Goal: Task Accomplishment & Management: Complete application form

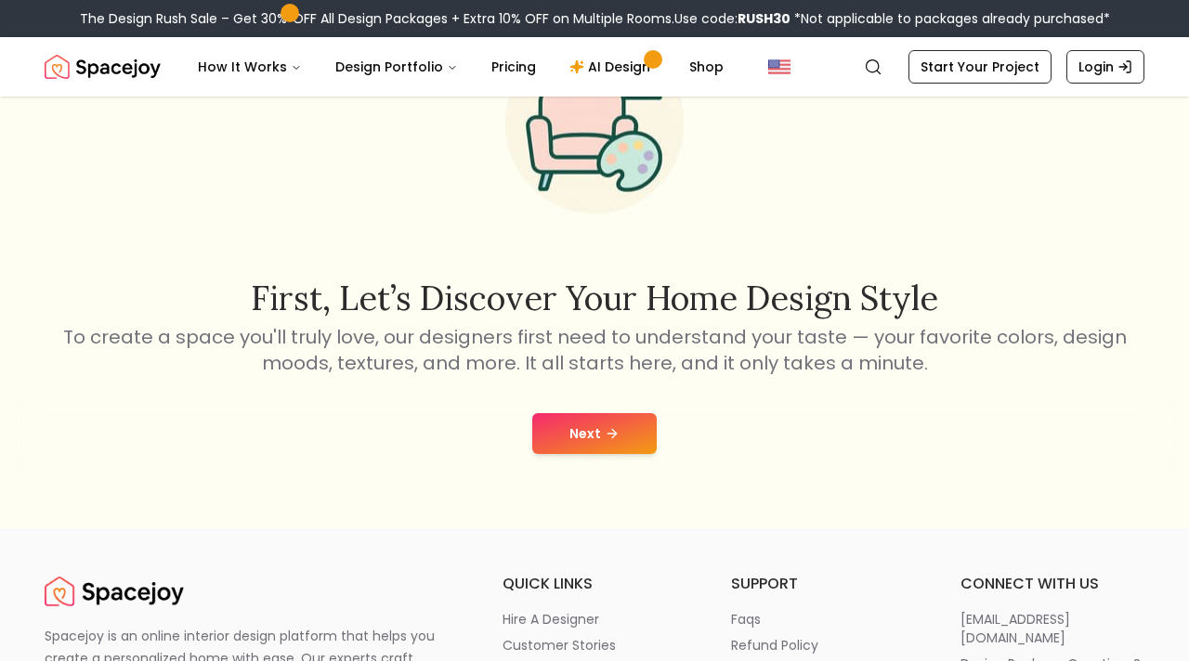
scroll to position [146, 0]
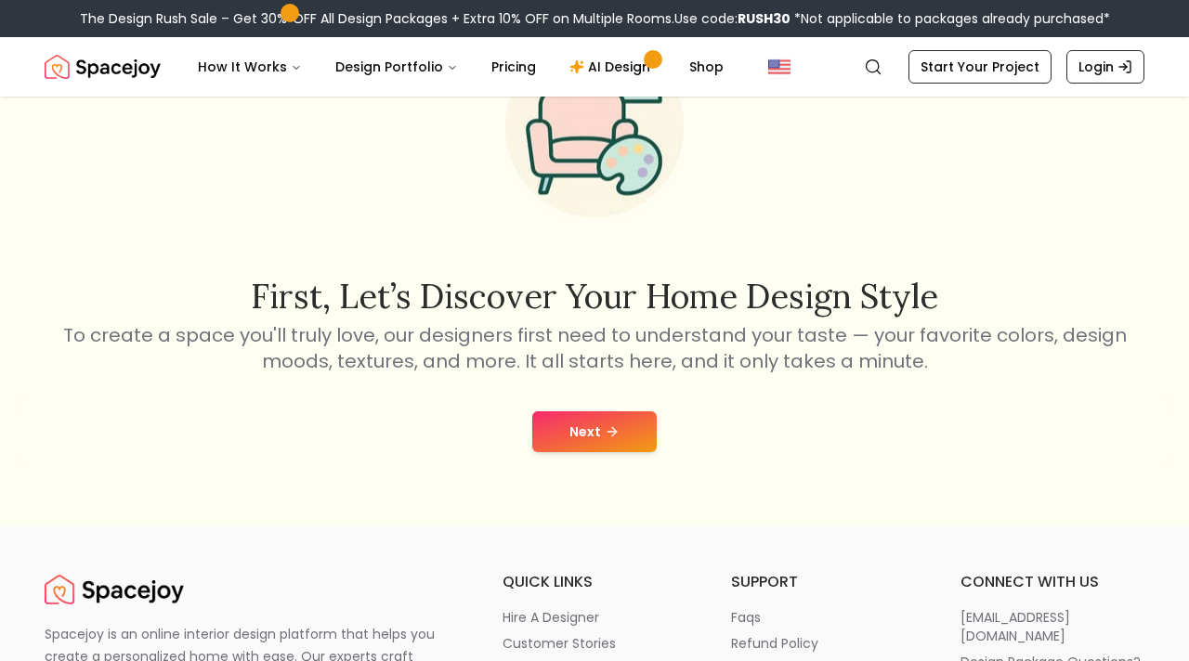
click at [619, 439] on button "Next" at bounding box center [594, 431] width 124 height 41
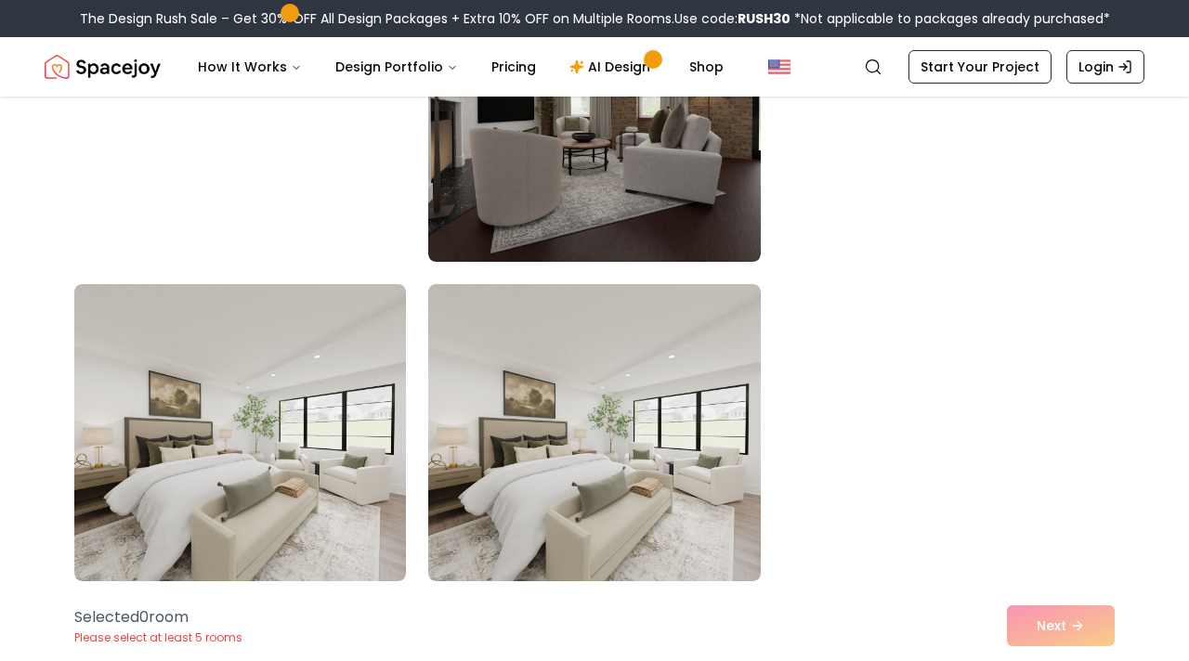
scroll to position [923, 0]
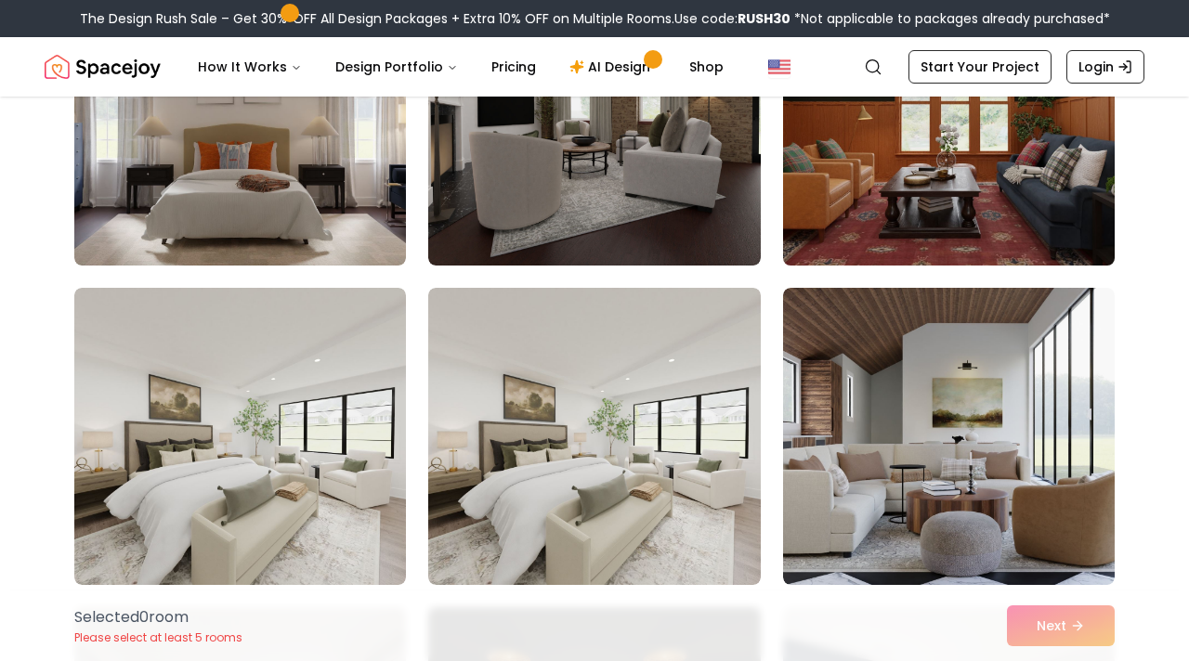
click at [973, 126] on img at bounding box center [949, 117] width 348 height 312
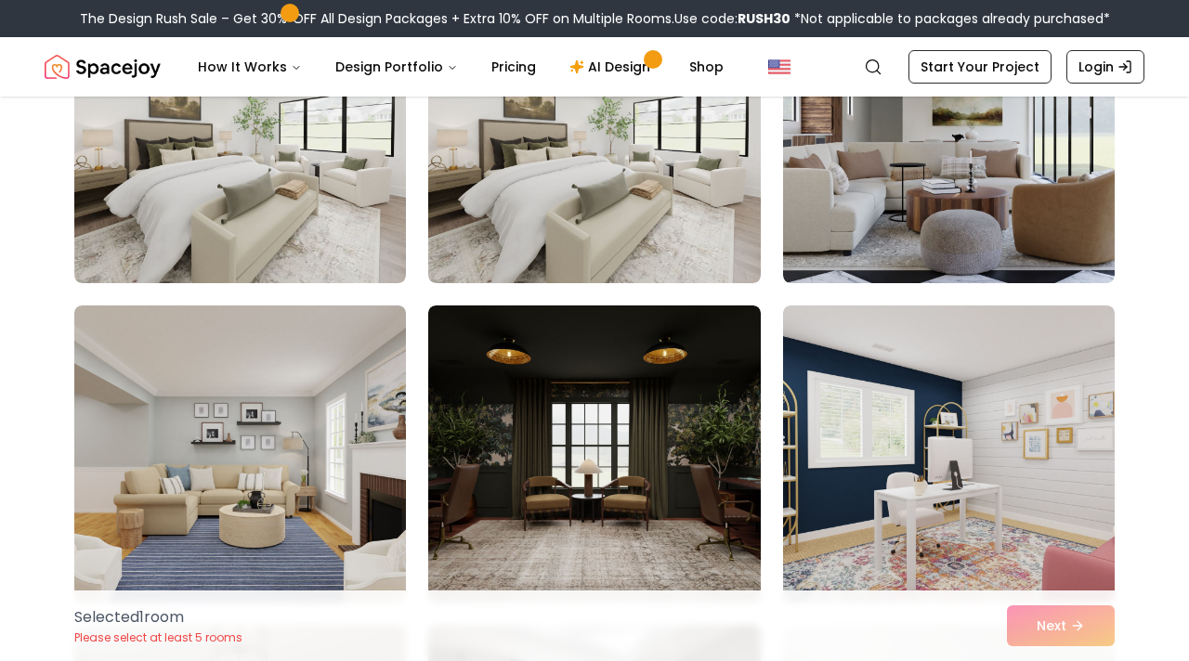
scroll to position [1268, 0]
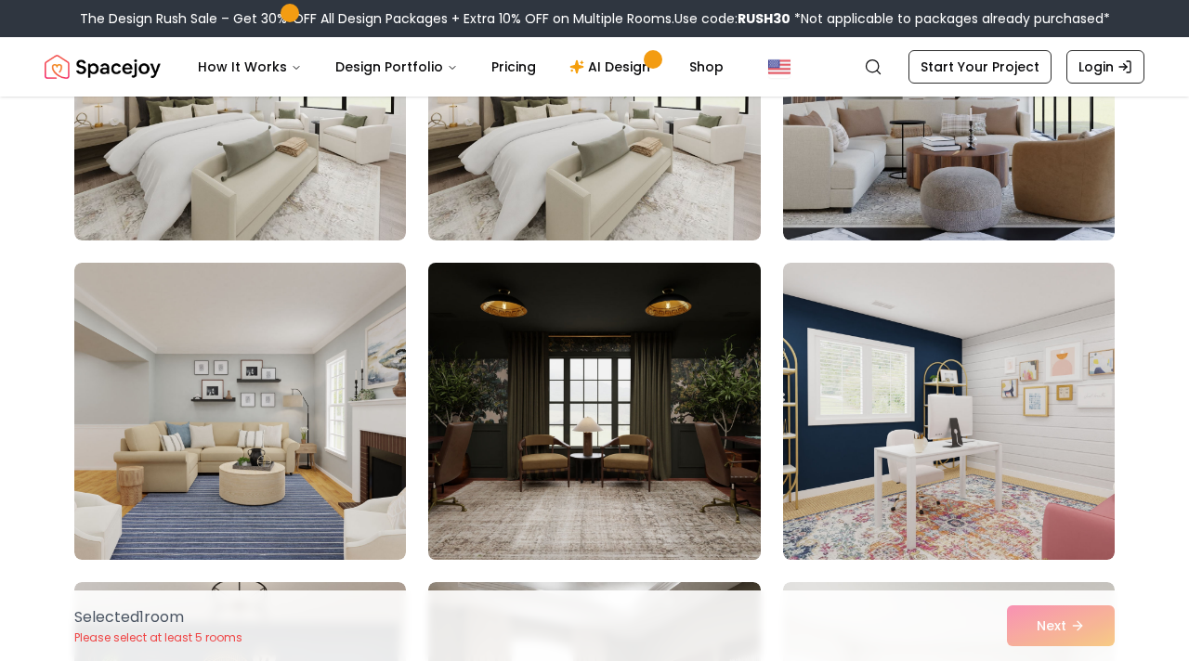
click at [689, 400] on img at bounding box center [594, 411] width 348 height 312
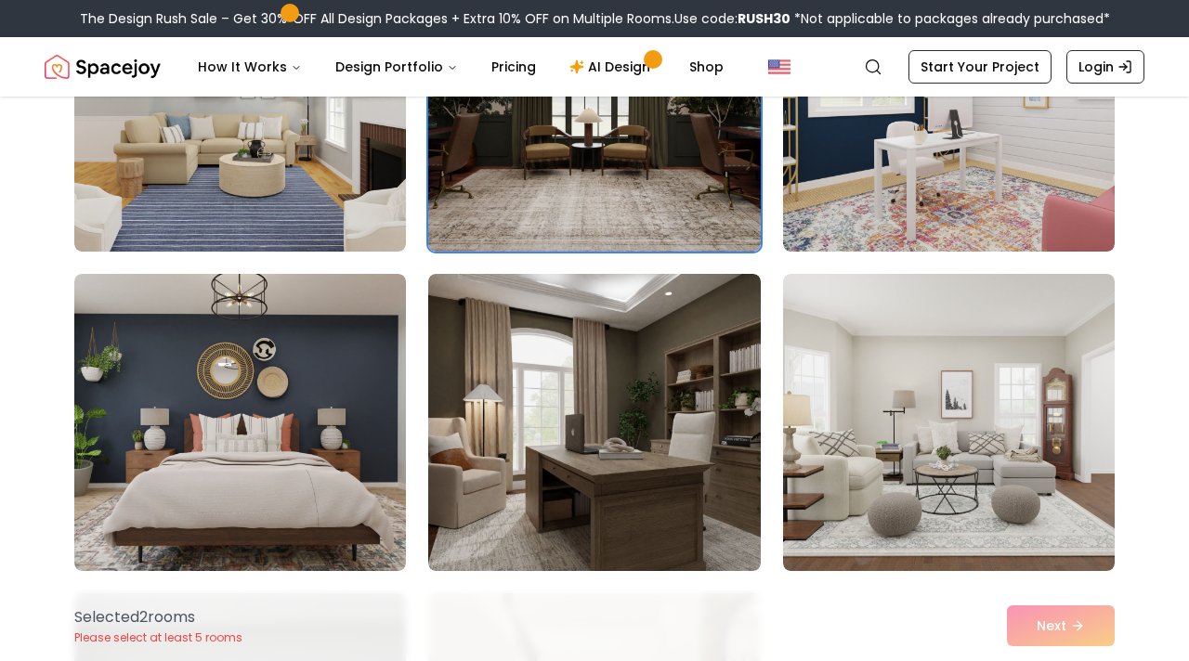
scroll to position [1611, 0]
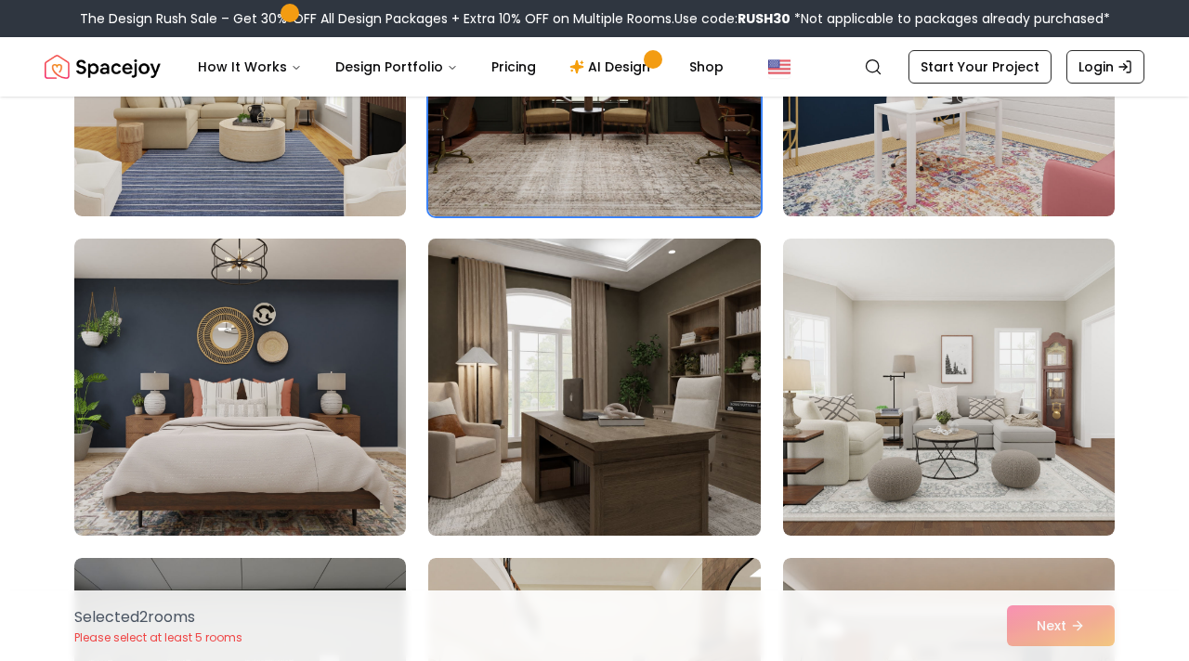
click at [598, 354] on img at bounding box center [594, 387] width 348 height 312
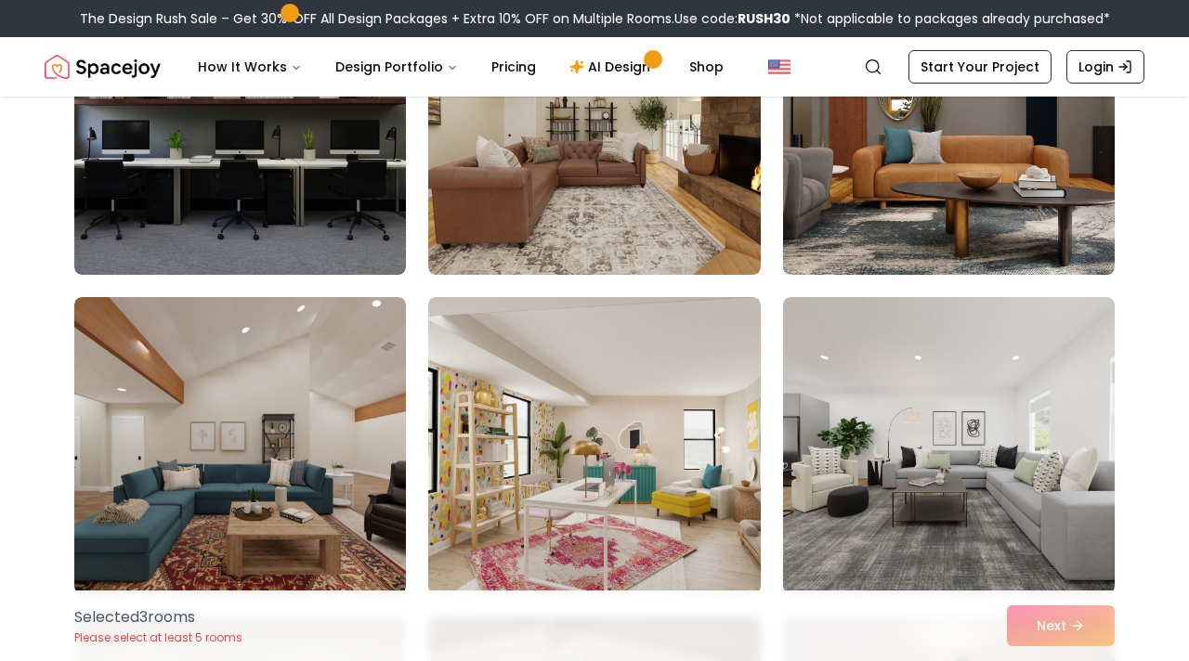
click at [882, 224] on img at bounding box center [949, 126] width 348 height 312
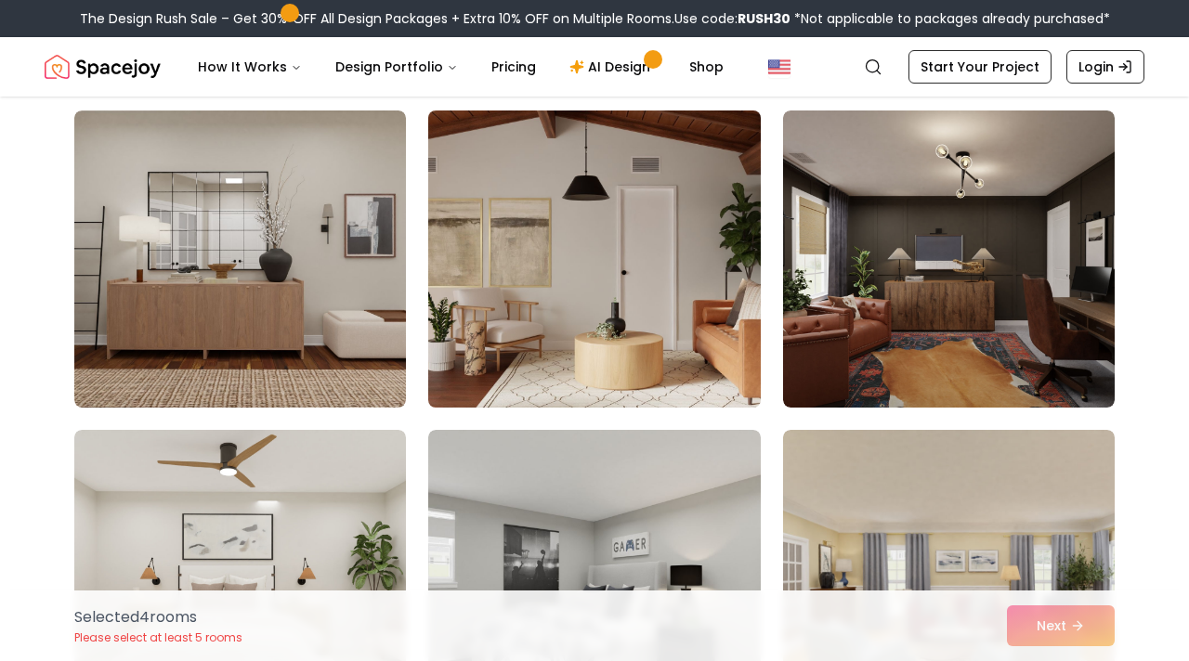
scroll to position [2713, 0]
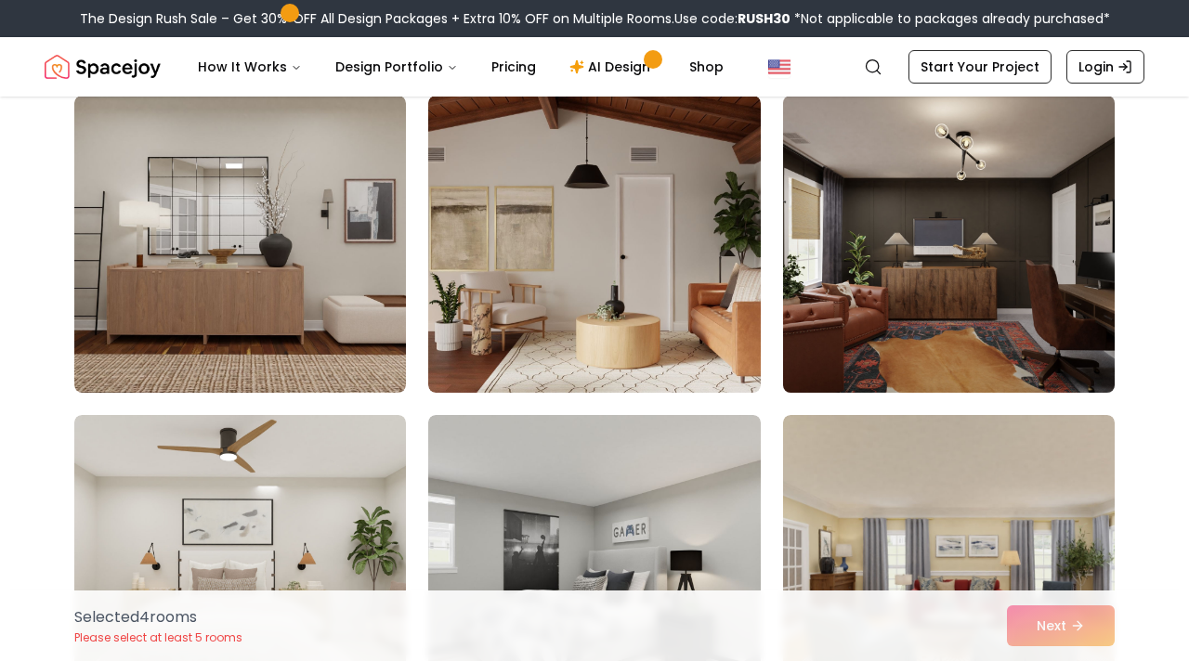
click at [944, 327] on img at bounding box center [949, 244] width 348 height 312
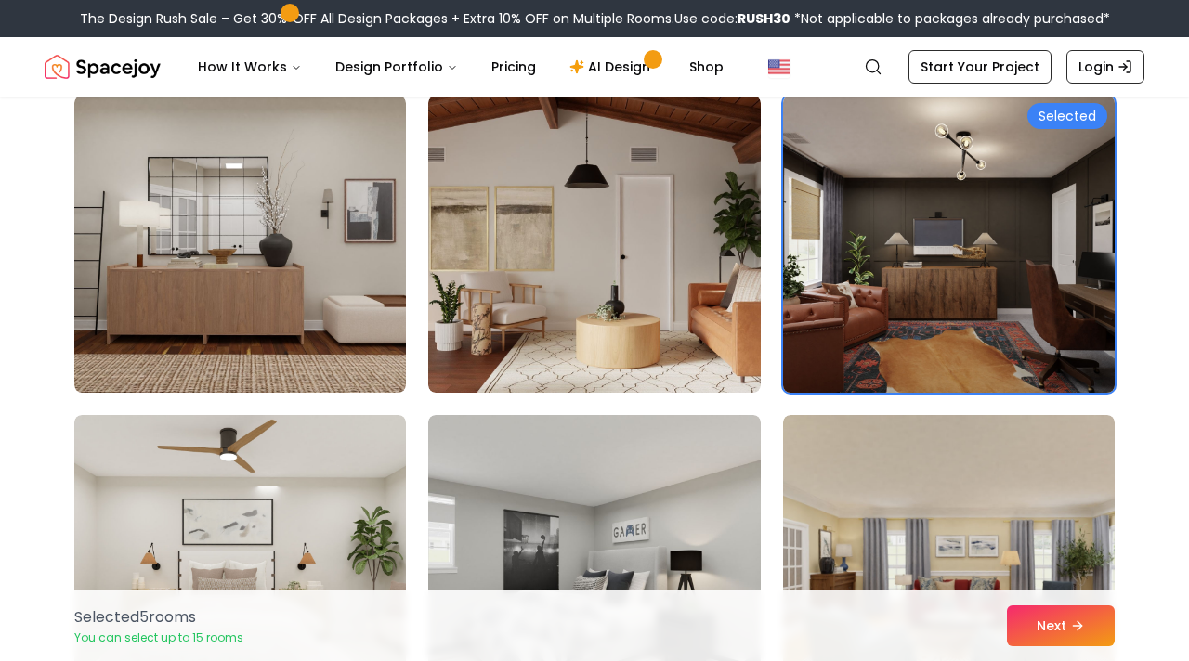
click at [929, 301] on img at bounding box center [949, 244] width 348 height 312
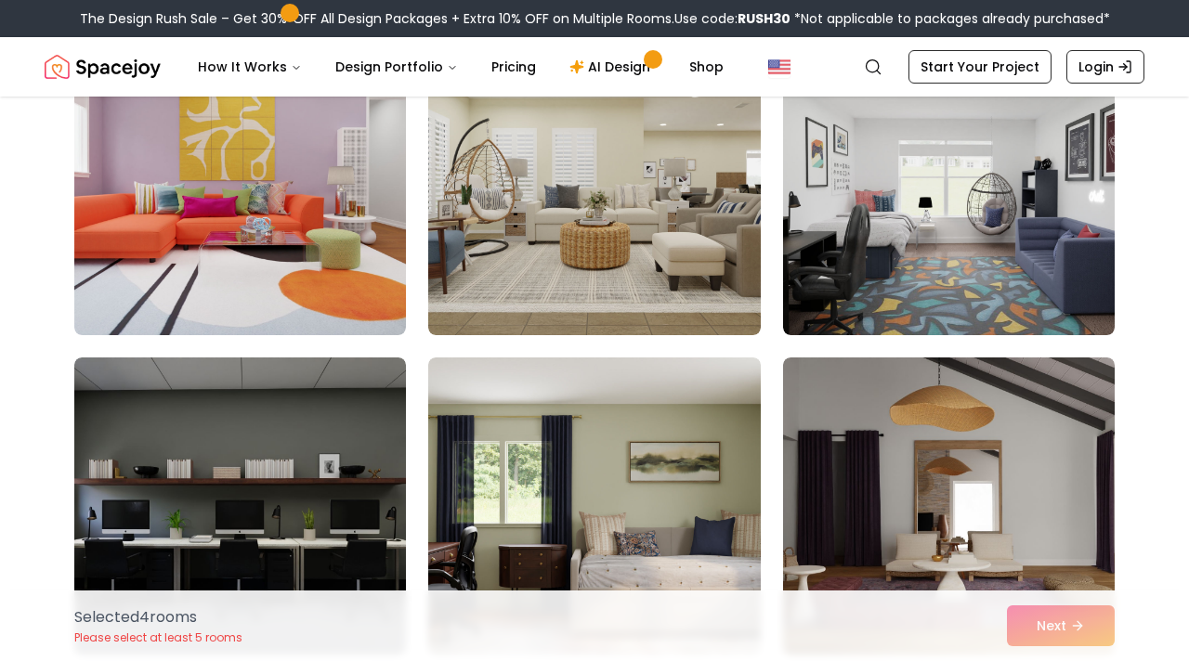
scroll to position [4062, 0]
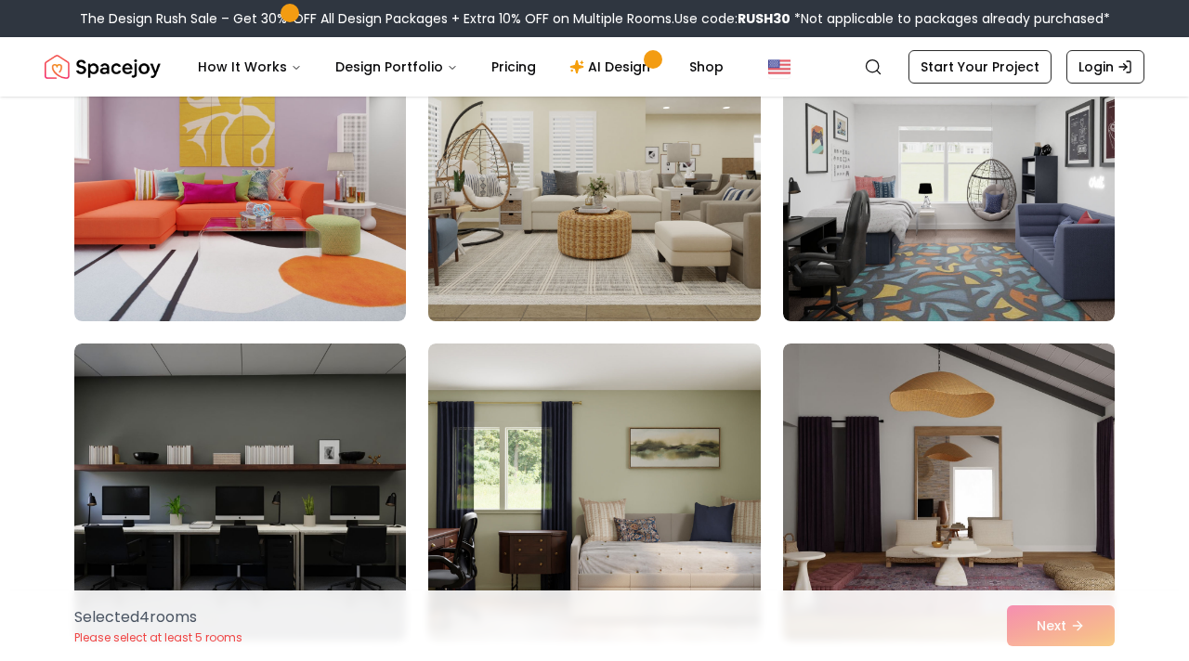
click at [600, 244] on img at bounding box center [594, 173] width 348 height 312
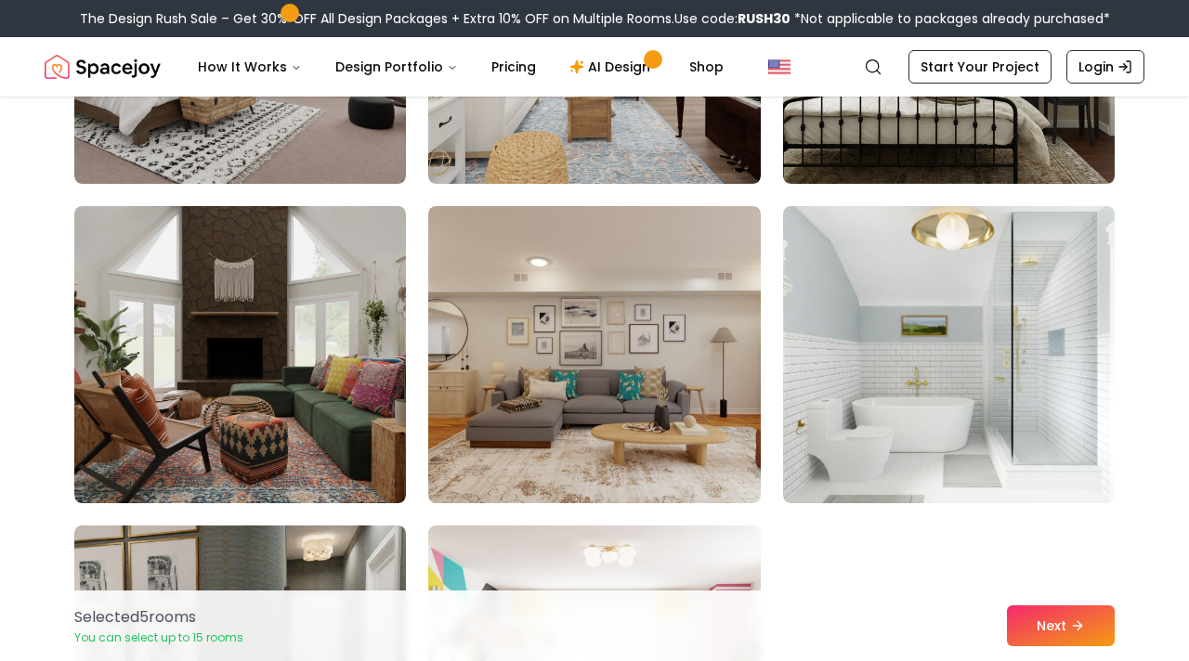
scroll to position [4840, 0]
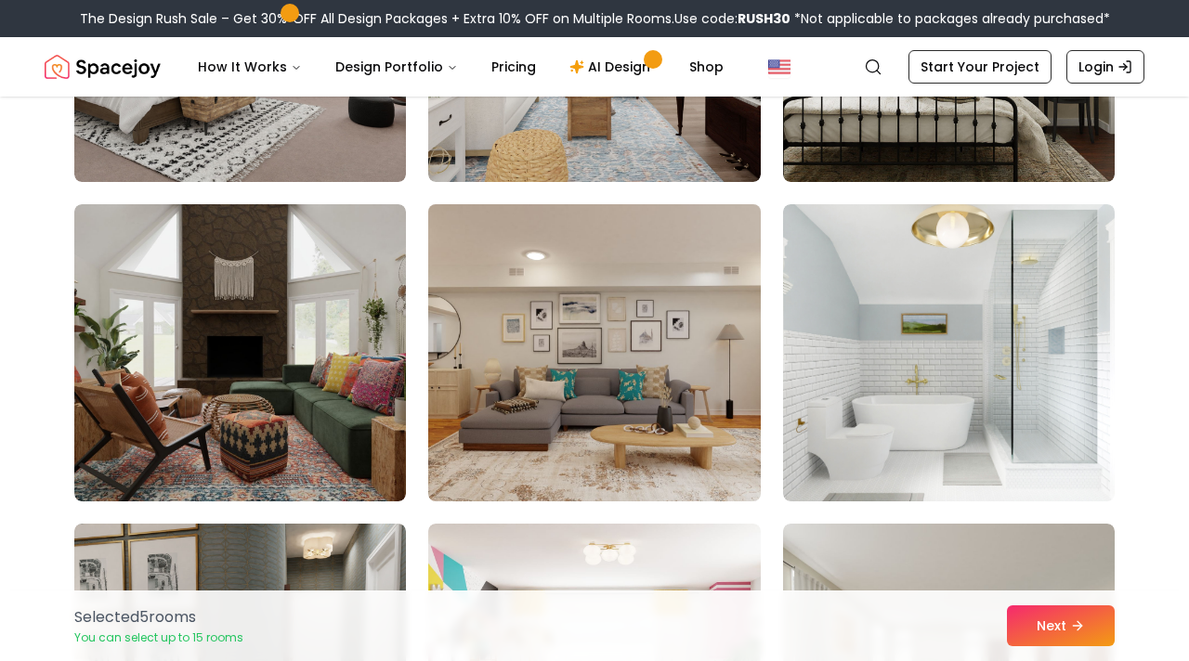
click at [598, 404] on img at bounding box center [594, 353] width 348 height 312
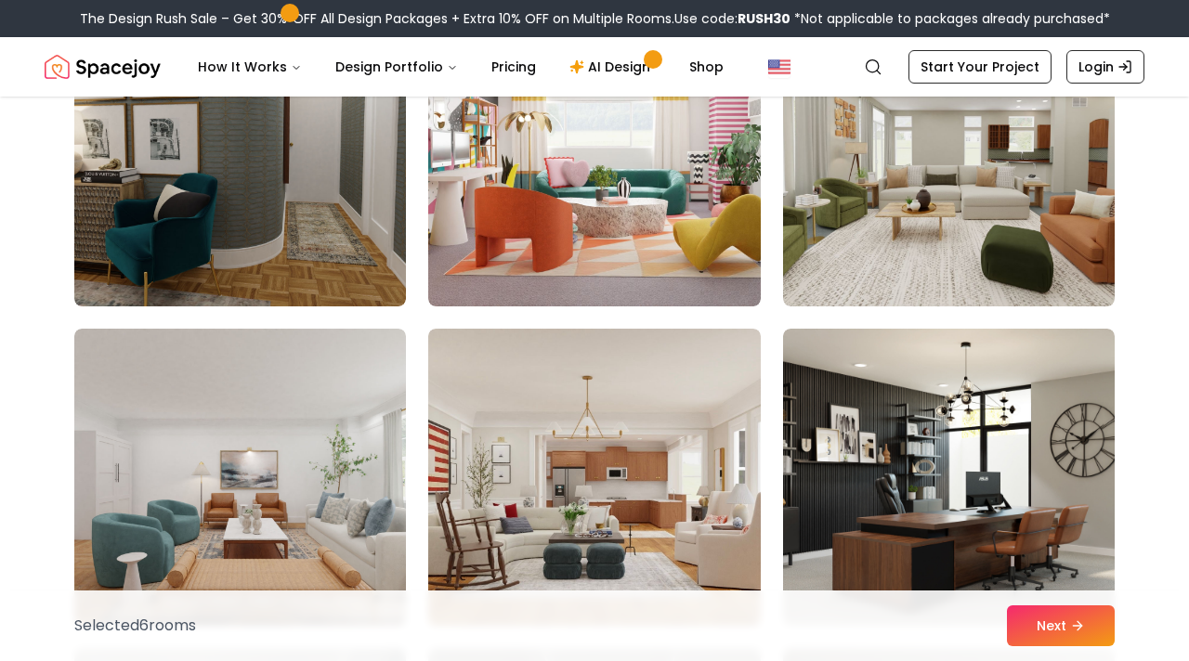
scroll to position [5358, 0]
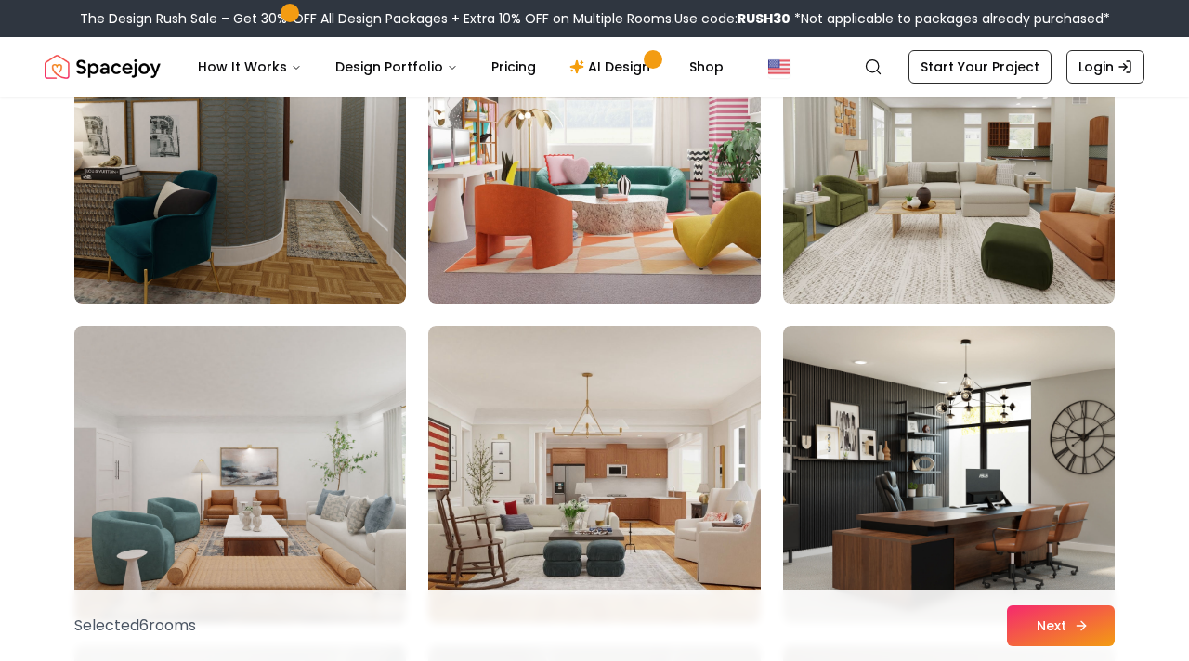
click at [1038, 632] on button "Next" at bounding box center [1061, 626] width 108 height 41
